Goal: Navigation & Orientation: Go to known website

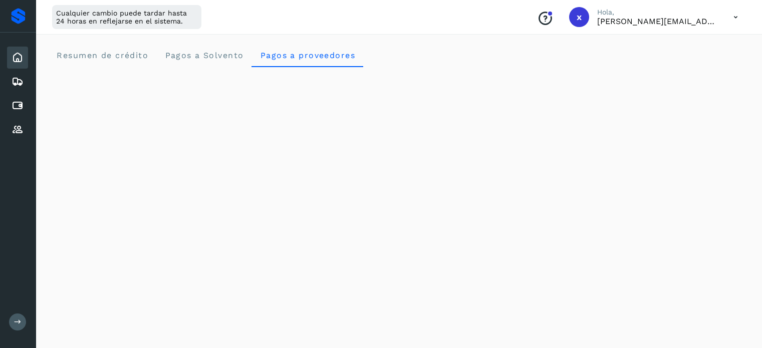
scroll to position [464, 0]
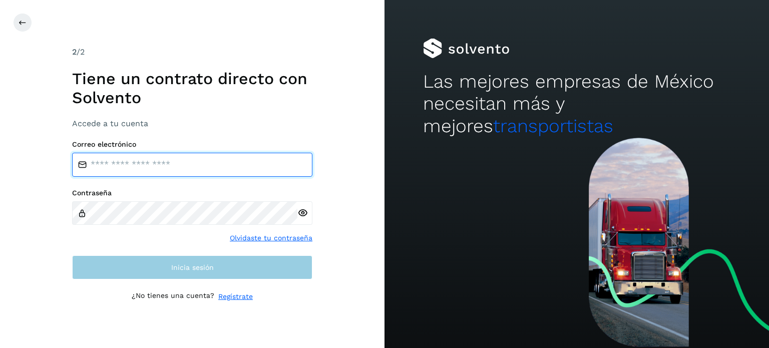
type input "**********"
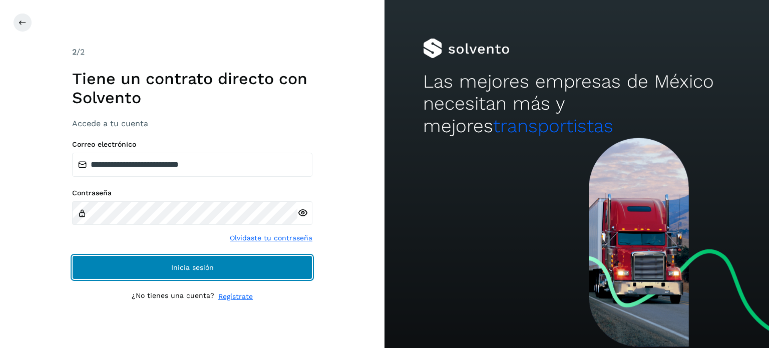
click at [190, 274] on button "Inicia sesión" at bounding box center [192, 267] width 240 height 24
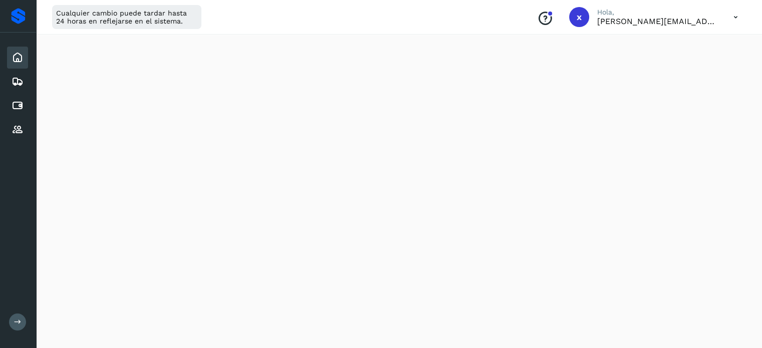
scroll to position [118, 0]
